Goal: Transaction & Acquisition: Book appointment/travel/reservation

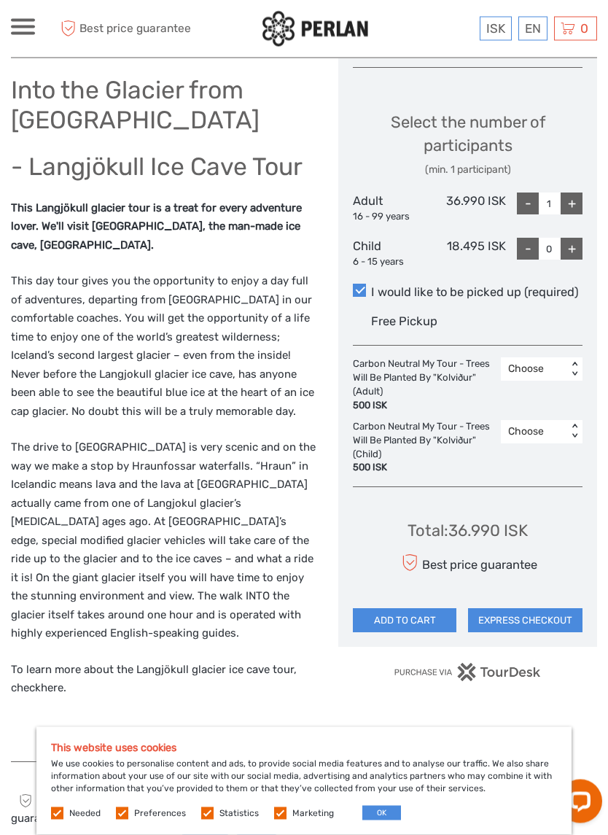
scroll to position [601, 0]
click at [572, 206] on div "+" at bounding box center [572, 203] width 22 height 22
type input "2"
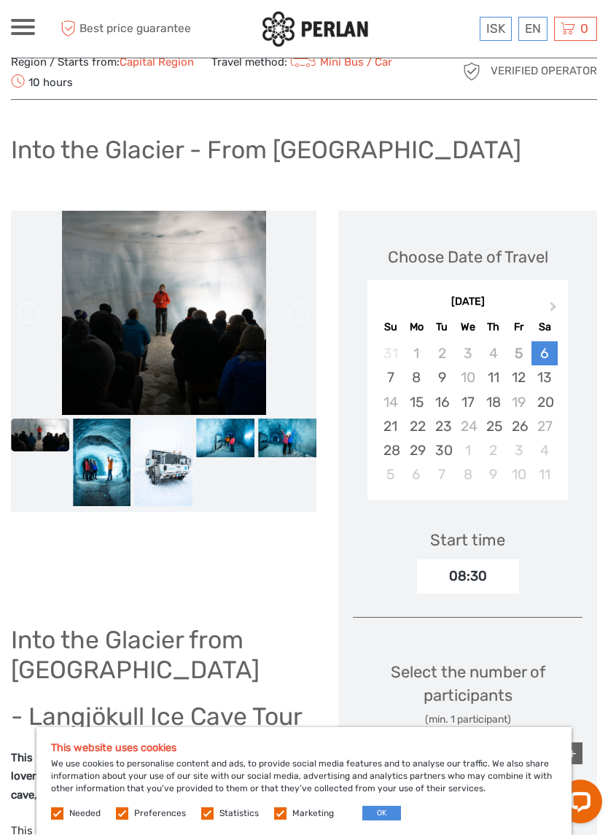
scroll to position [0, 0]
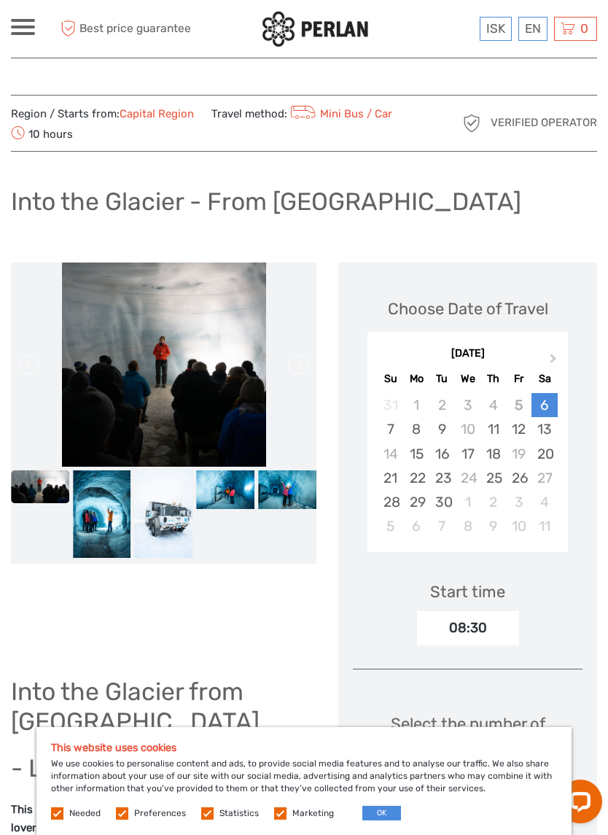
click at [103, 499] on img at bounding box center [102, 513] width 58 height 87
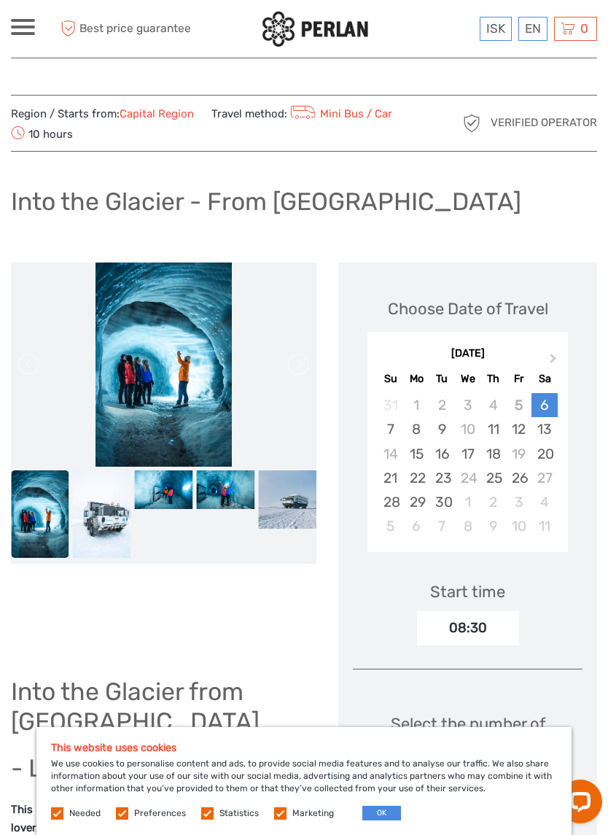
click at [163, 489] on img at bounding box center [164, 489] width 58 height 39
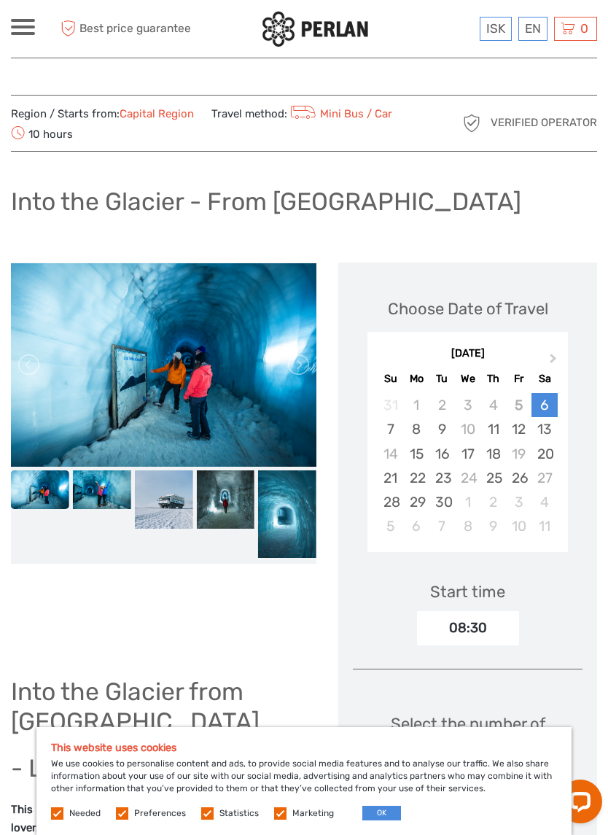
click at [260, 523] on img at bounding box center [287, 513] width 58 height 87
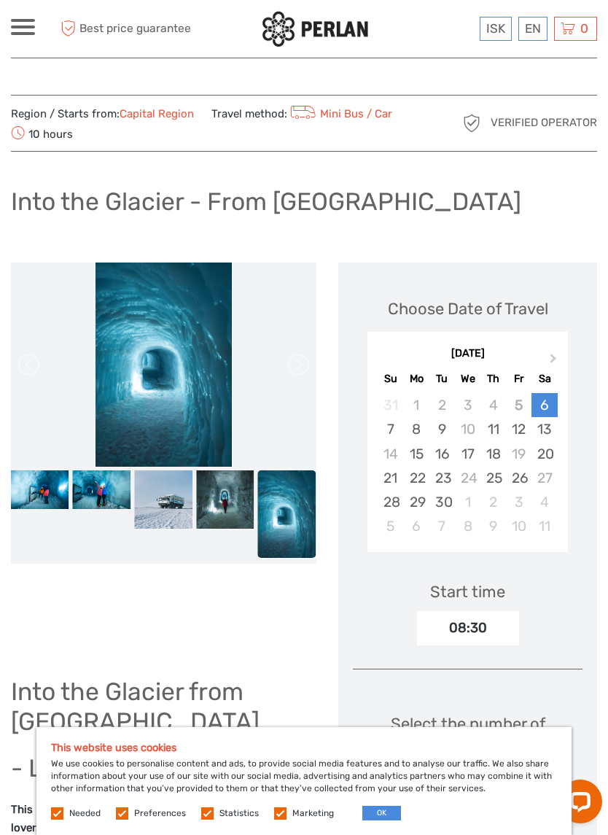
click at [277, 518] on img at bounding box center [287, 513] width 58 height 87
click at [163, 492] on img at bounding box center [163, 499] width 58 height 58
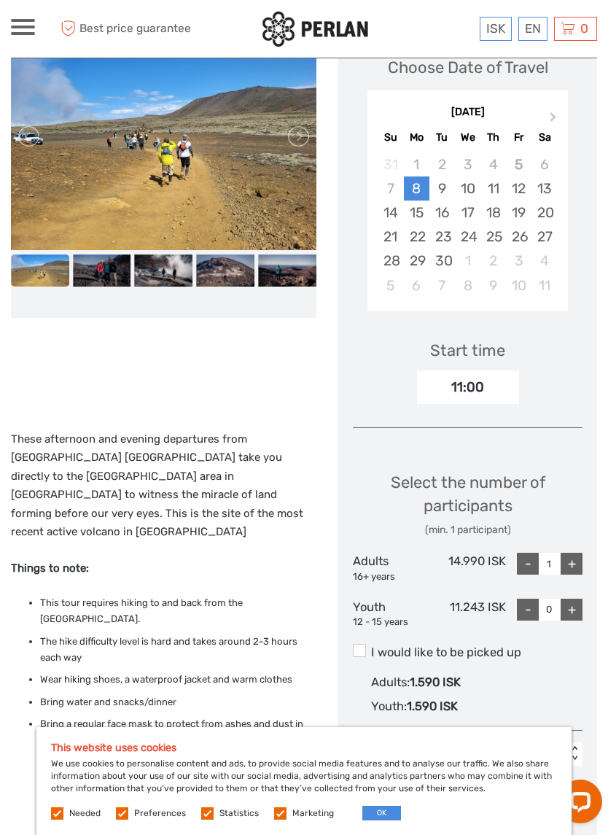
scroll to position [223, 0]
click at [282, 163] on img at bounding box center [163, 137] width 305 height 229
click at [286, 149] on link at bounding box center [297, 136] width 23 height 23
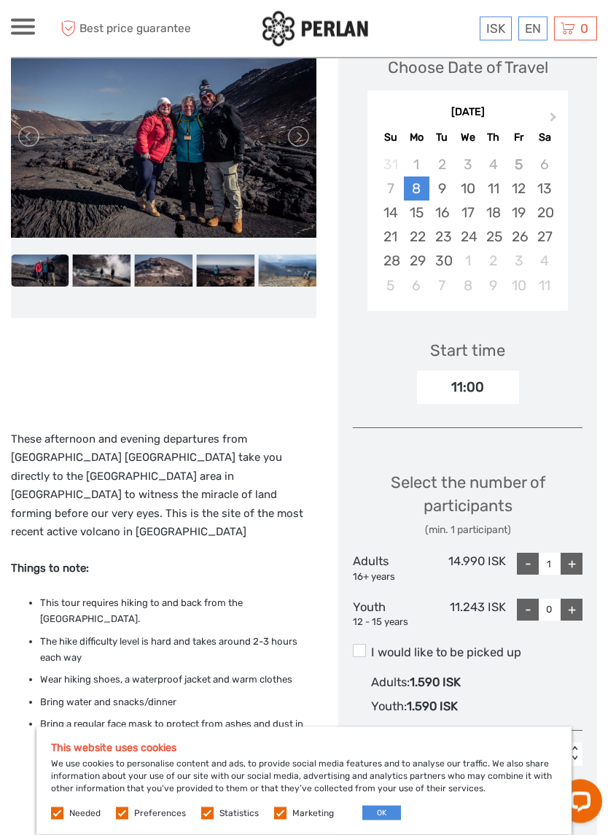
click at [297, 149] on link at bounding box center [297, 136] width 23 height 23
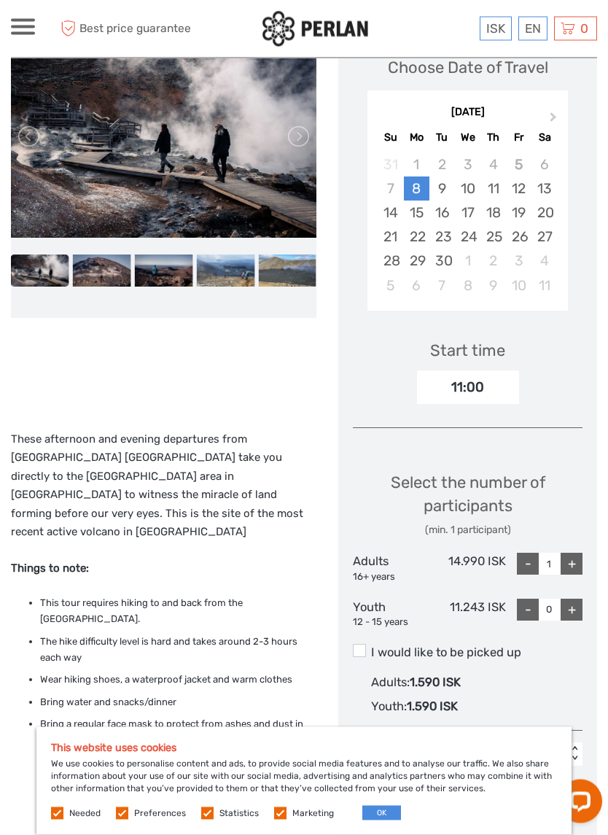
click at [279, 171] on img at bounding box center [163, 136] width 305 height 203
click at [287, 149] on link at bounding box center [297, 136] width 23 height 23
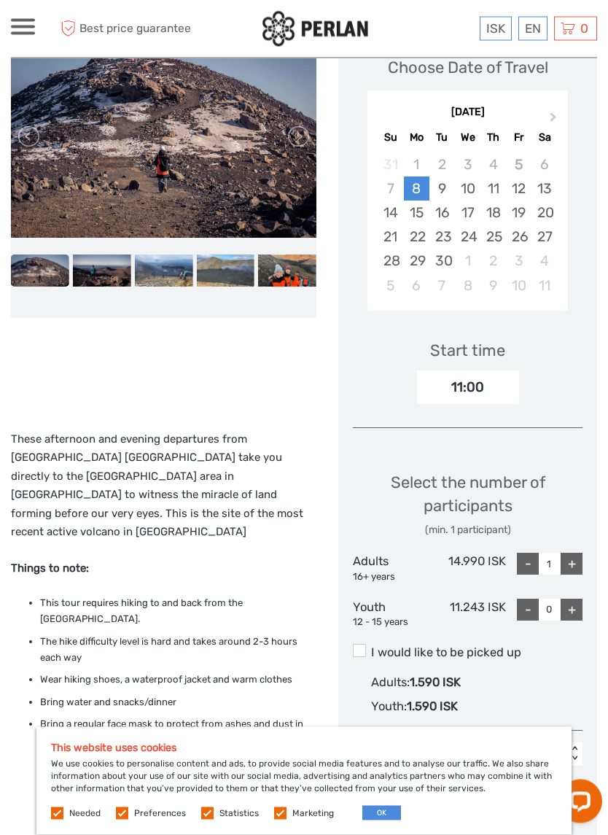
click at [290, 149] on link at bounding box center [297, 136] width 23 height 23
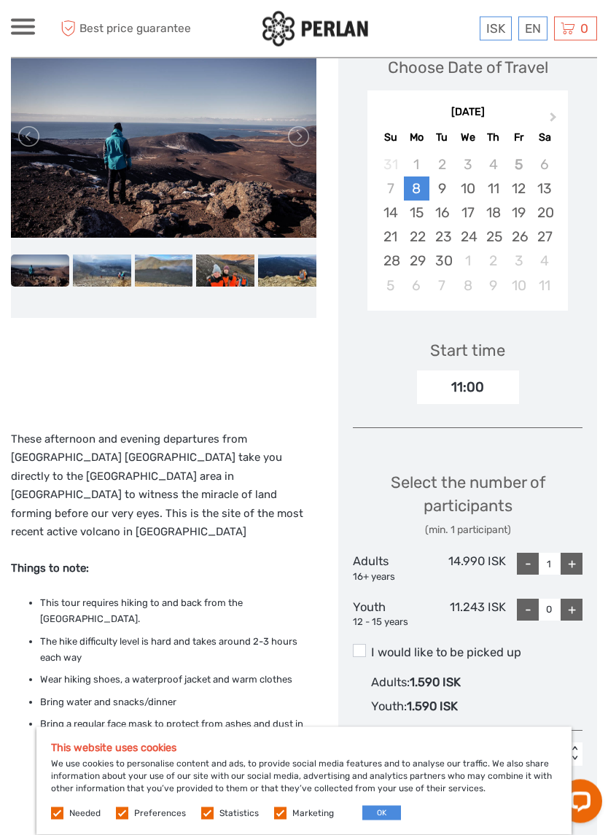
click at [288, 149] on link at bounding box center [297, 136] width 23 height 23
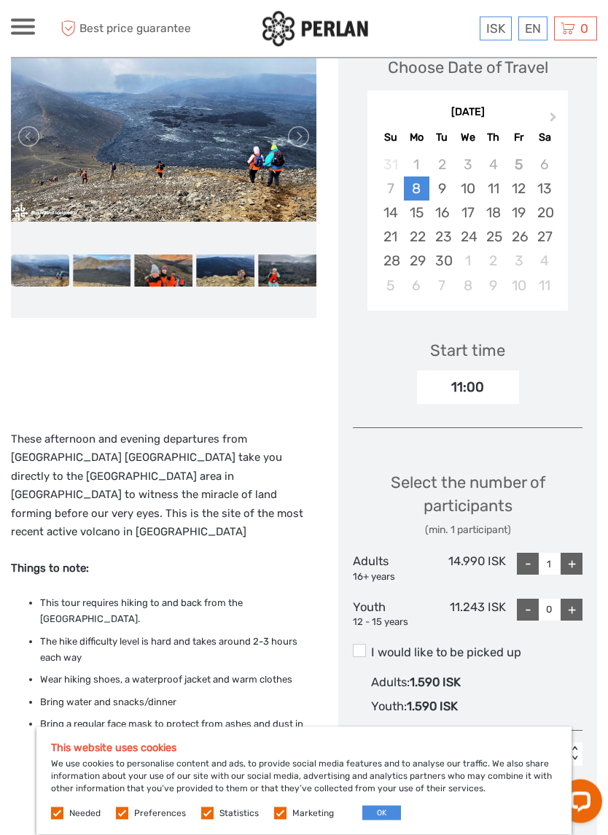
click at [297, 149] on link at bounding box center [297, 136] width 23 height 23
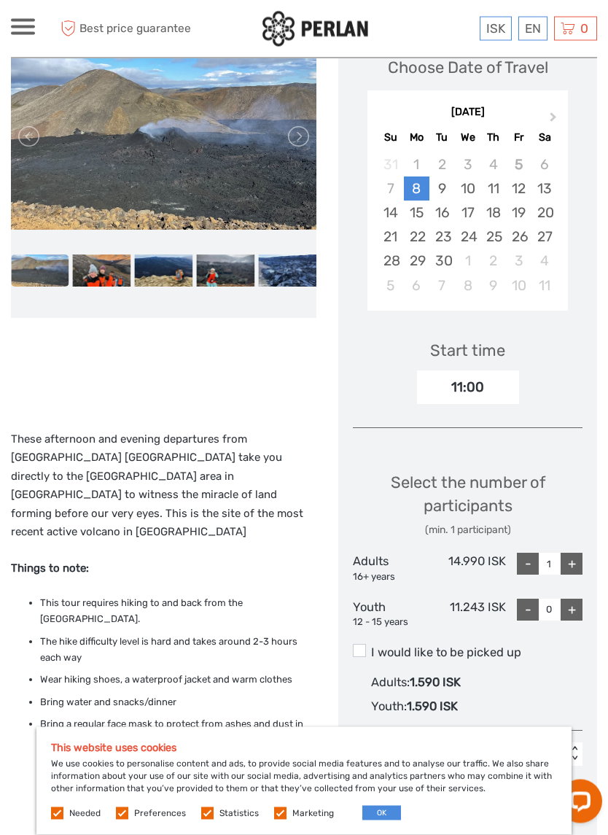
click at [289, 149] on link at bounding box center [297, 136] width 23 height 23
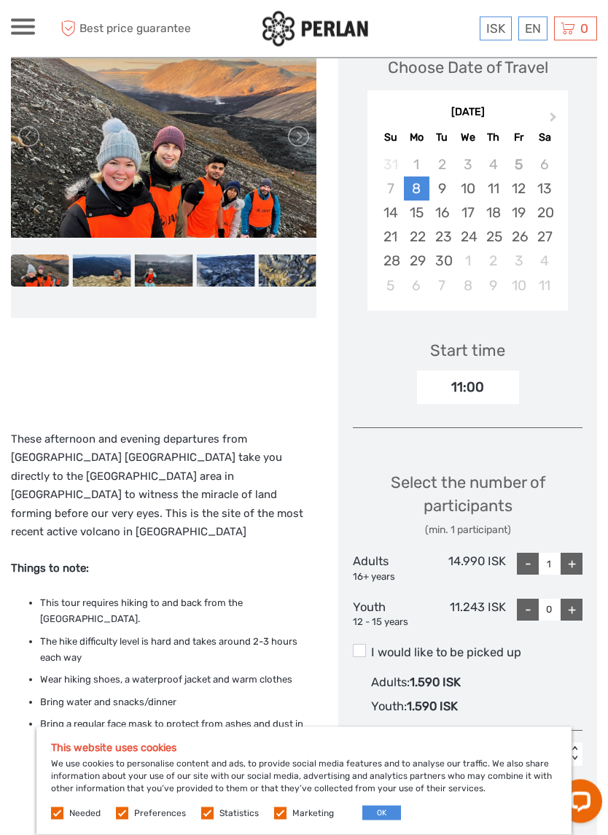
click at [289, 149] on link at bounding box center [297, 136] width 23 height 23
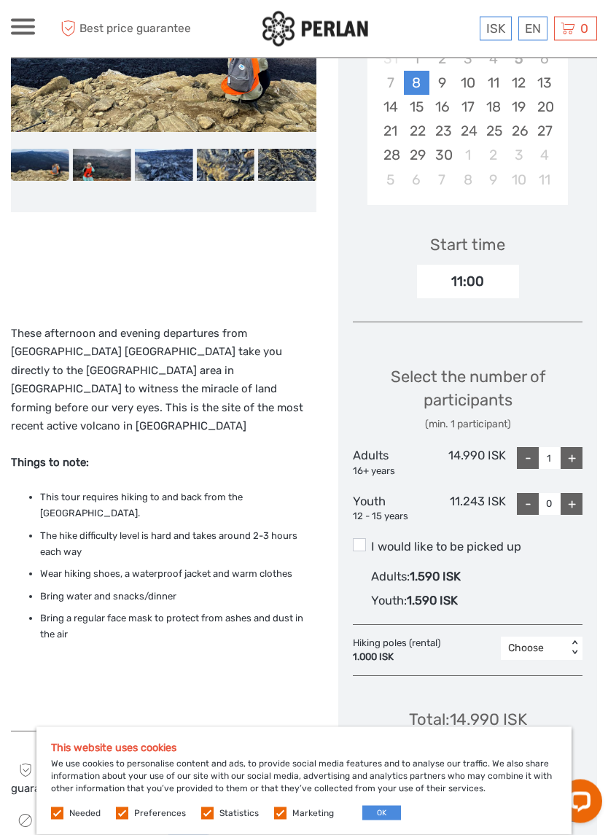
scroll to position [346, 0]
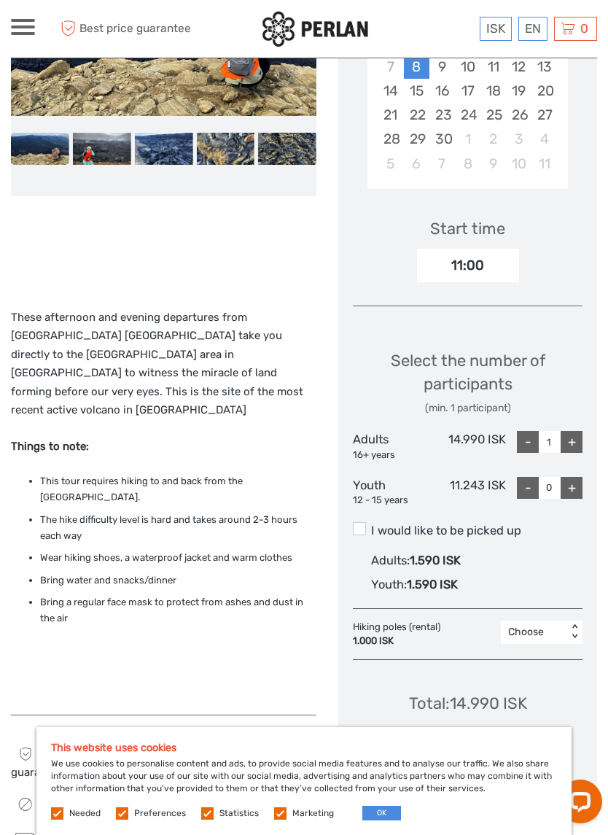
click at [569, 453] on div "+" at bounding box center [572, 442] width 22 height 22
type input "2"
